Goal: Task Accomplishment & Management: Manage account settings

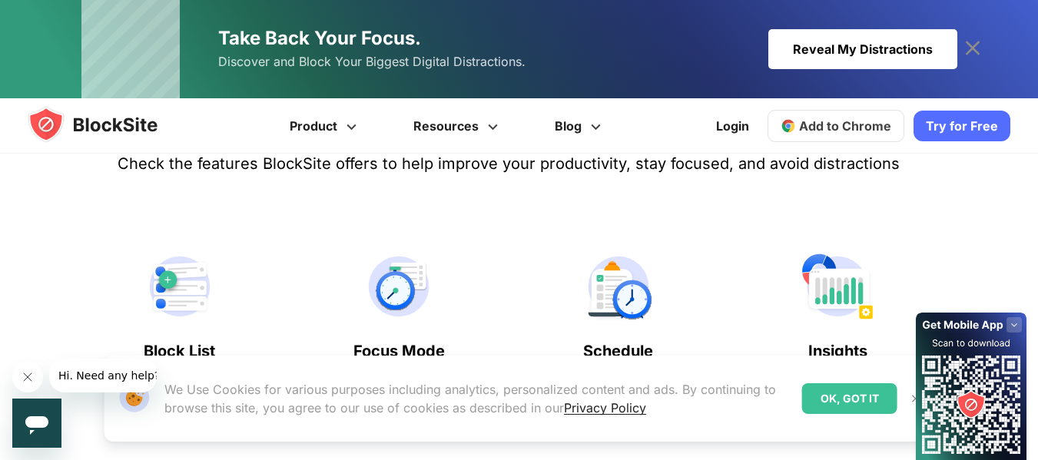
scroll to position [686, 0]
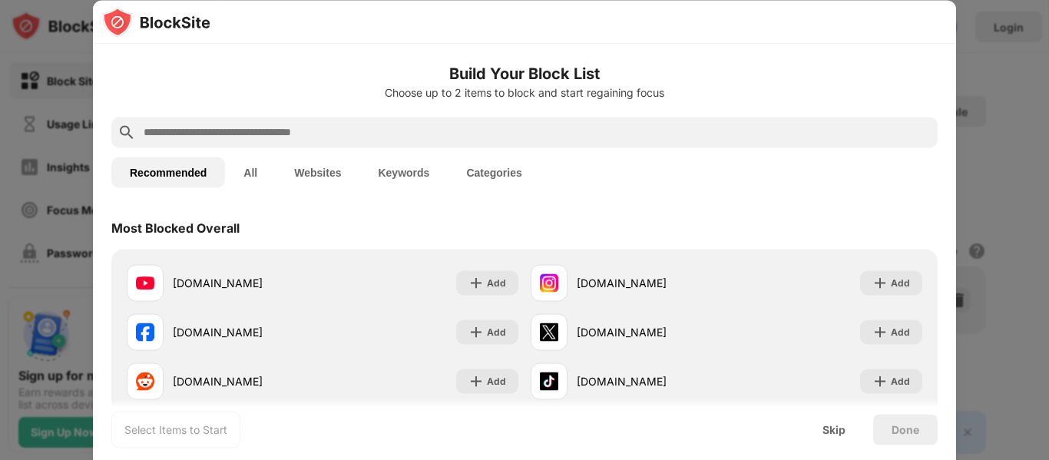
click at [478, 127] on input "text" at bounding box center [537, 132] width 790 height 18
paste input "**********"
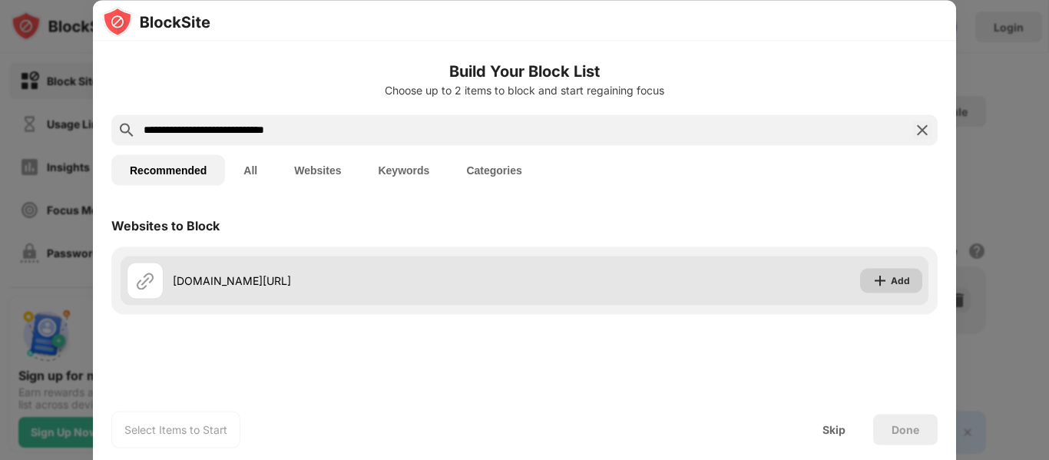
type input "**********"
click at [894, 281] on div "Add" at bounding box center [900, 280] width 19 height 15
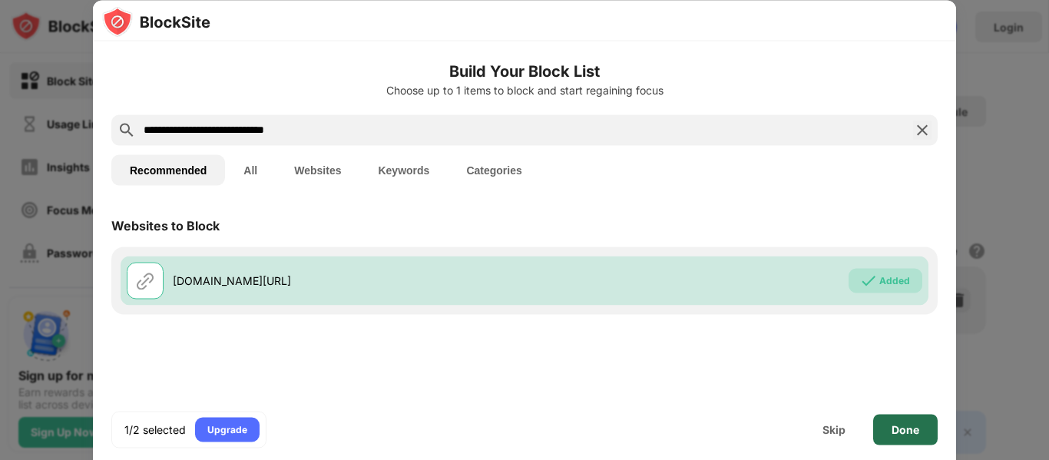
click at [890, 429] on div "Done" at bounding box center [905, 429] width 65 height 31
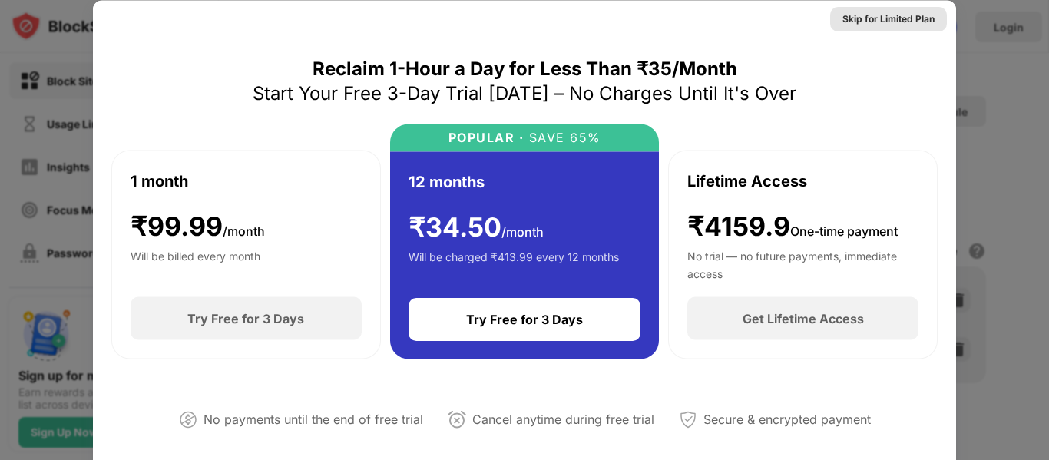
click at [896, 18] on div "Skip for Limited Plan" at bounding box center [889, 18] width 92 height 15
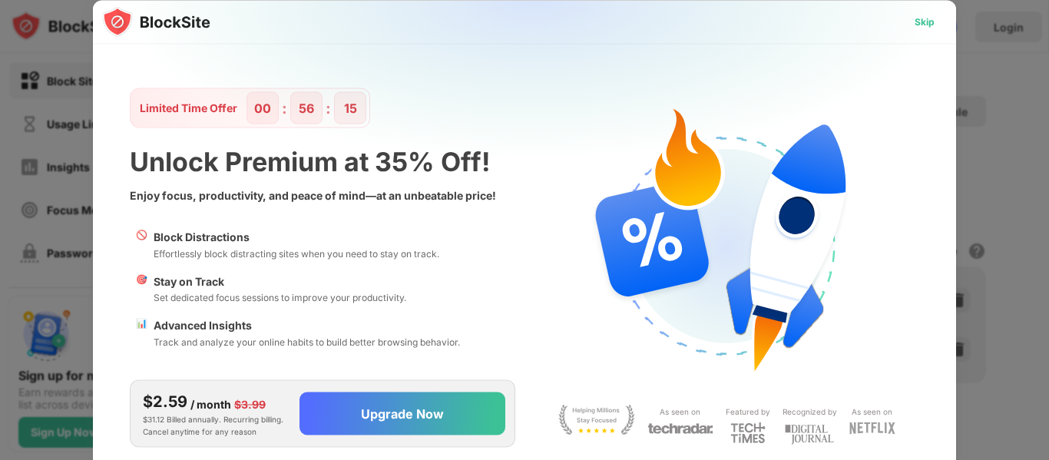
click at [934, 23] on div "Skip" at bounding box center [925, 21] width 20 height 15
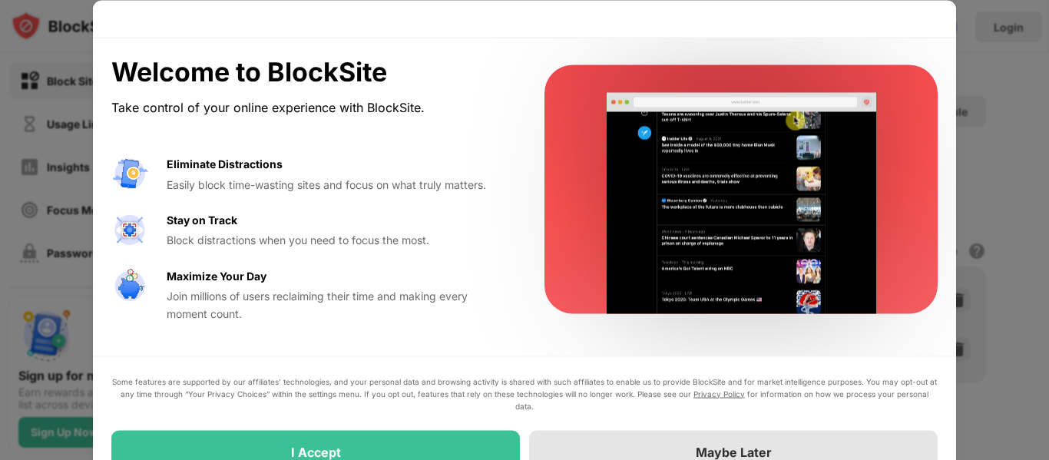
click at [732, 453] on div "Maybe Later" at bounding box center [734, 451] width 76 height 15
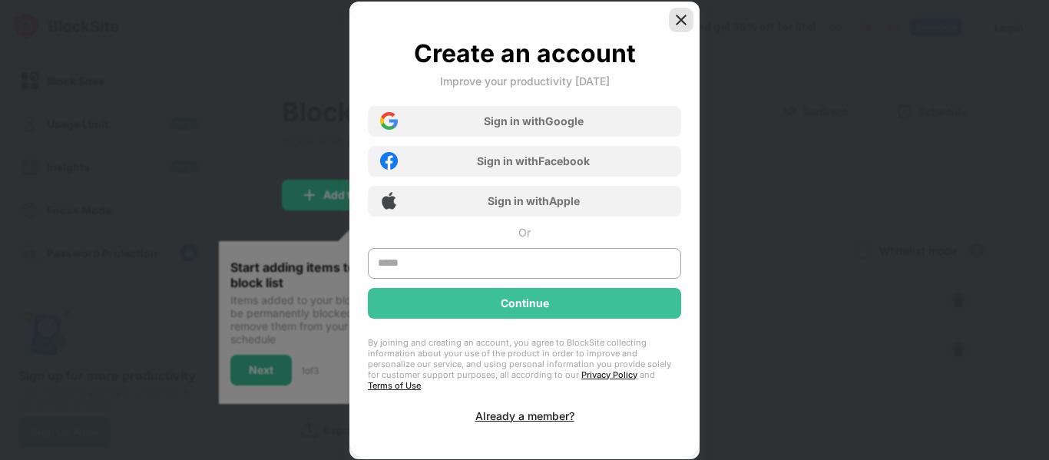
click at [684, 22] on img at bounding box center [681, 19] width 15 height 15
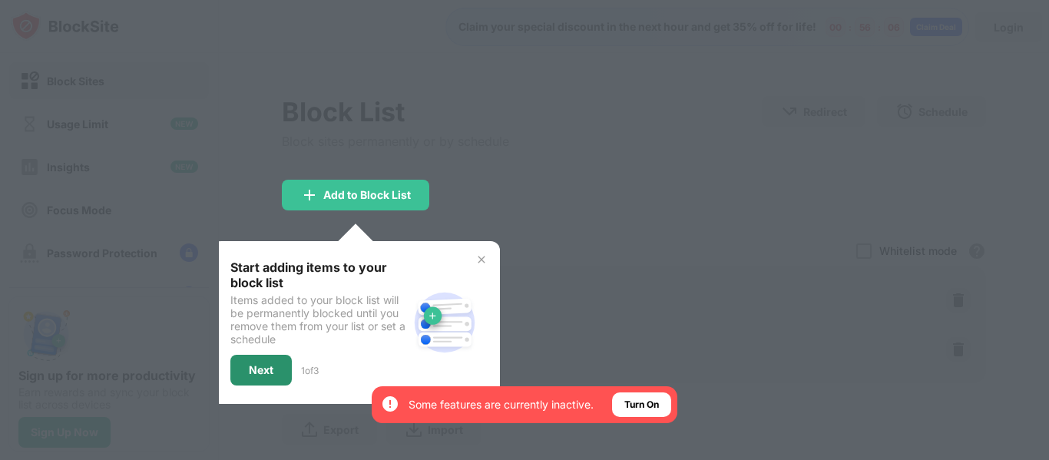
click at [284, 381] on div "Next" at bounding box center [260, 370] width 61 height 31
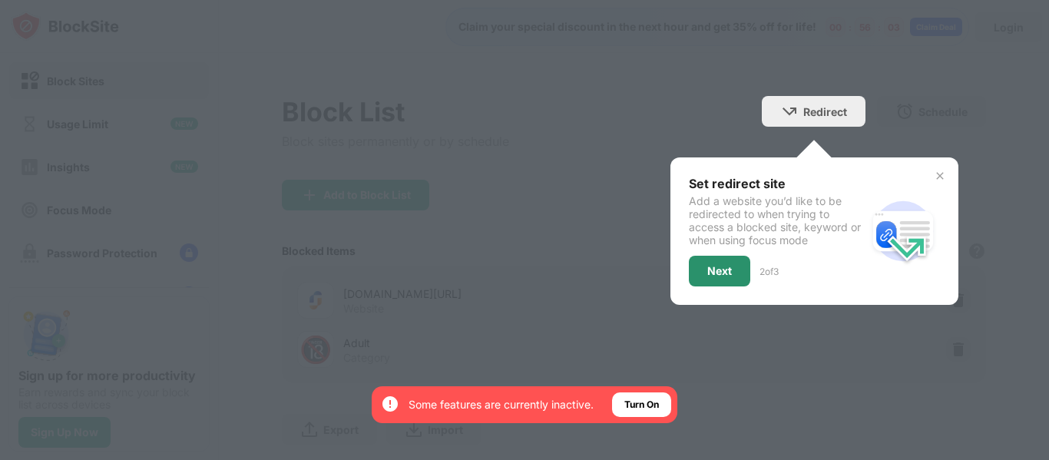
click at [711, 263] on div "Next" at bounding box center [719, 271] width 61 height 31
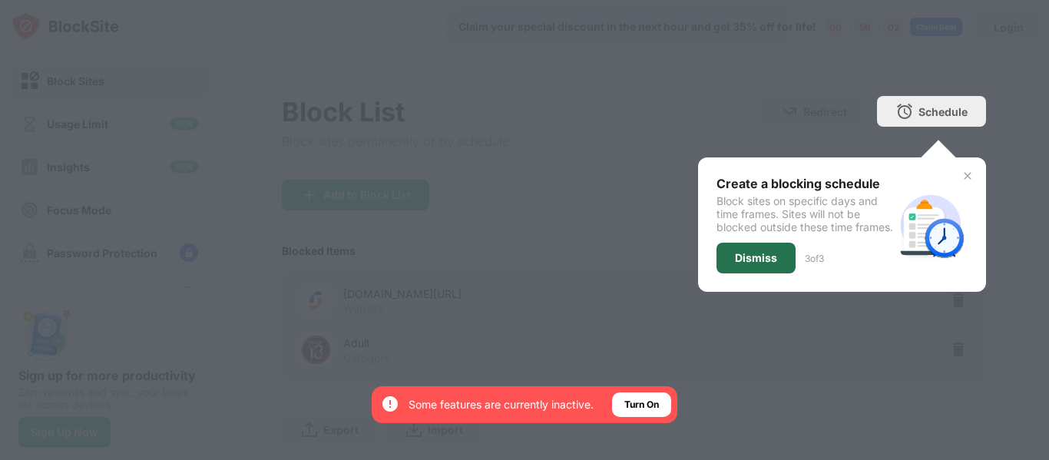
click at [754, 264] on div "Dismiss" at bounding box center [756, 258] width 42 height 12
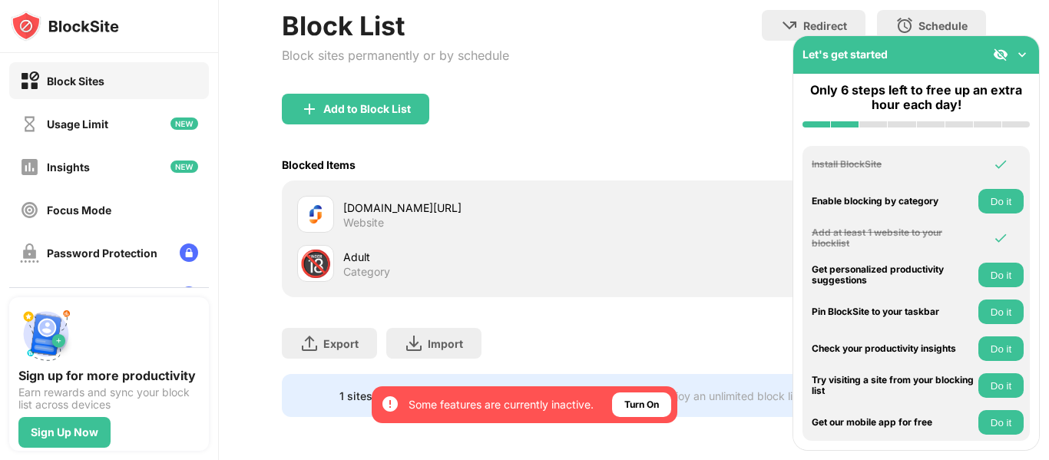
scroll to position [98, 0]
click at [1022, 59] on img at bounding box center [1022, 54] width 15 height 15
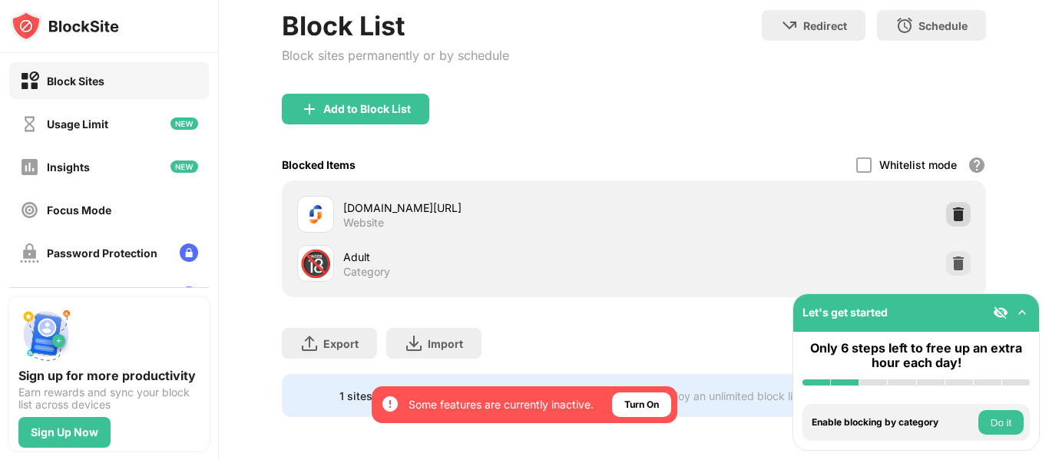
click at [946, 202] on div at bounding box center [958, 214] width 25 height 25
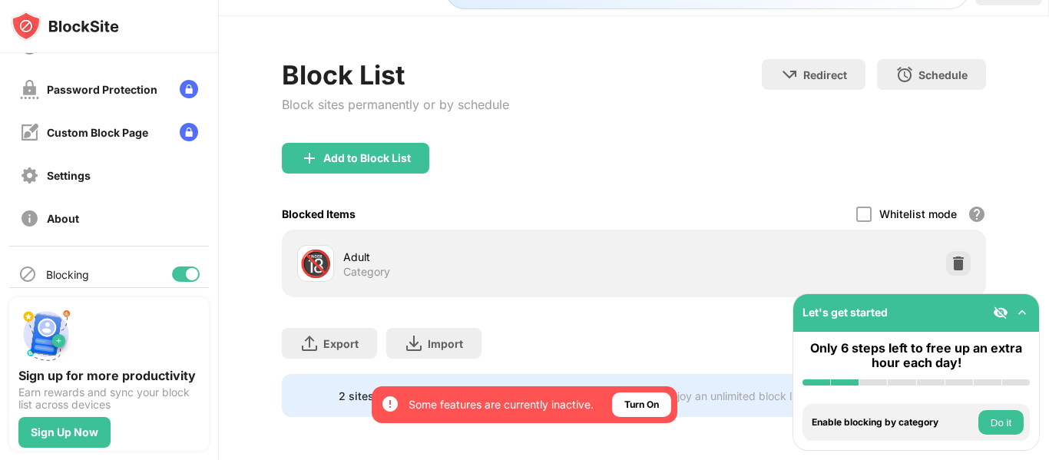
scroll to position [178, 0]
